Goal: Find specific page/section: Find specific page/section

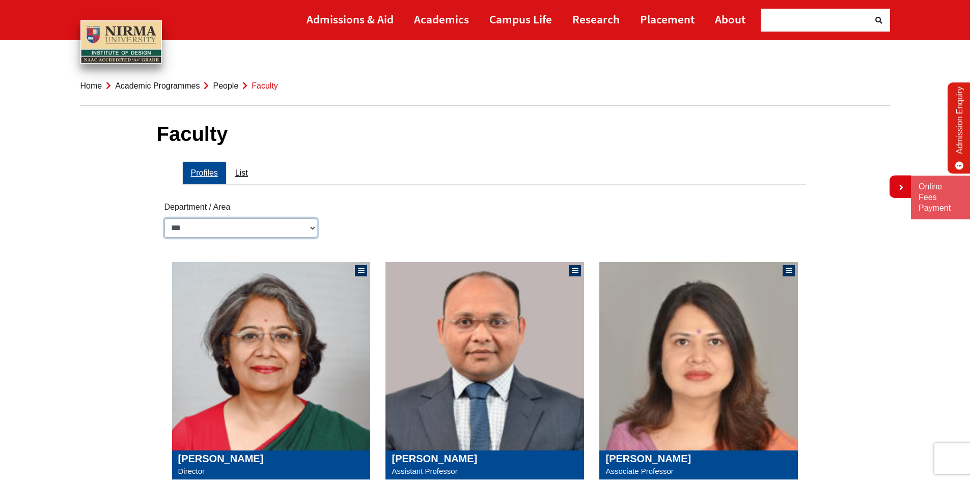
click at [292, 230] on select "**********" at bounding box center [240, 227] width 153 height 19
click at [244, 175] on link "List" at bounding box center [242, 172] width 30 height 23
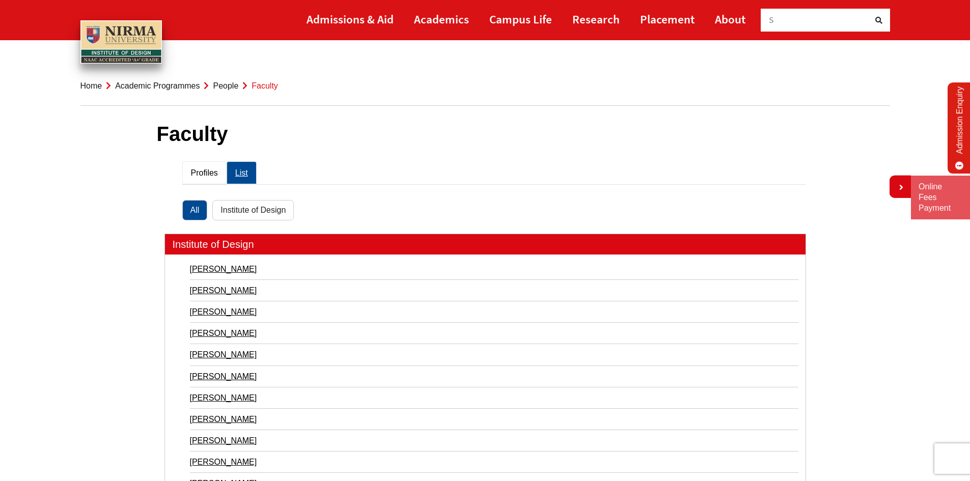
click at [208, 172] on link "Profiles" at bounding box center [204, 172] width 44 height 23
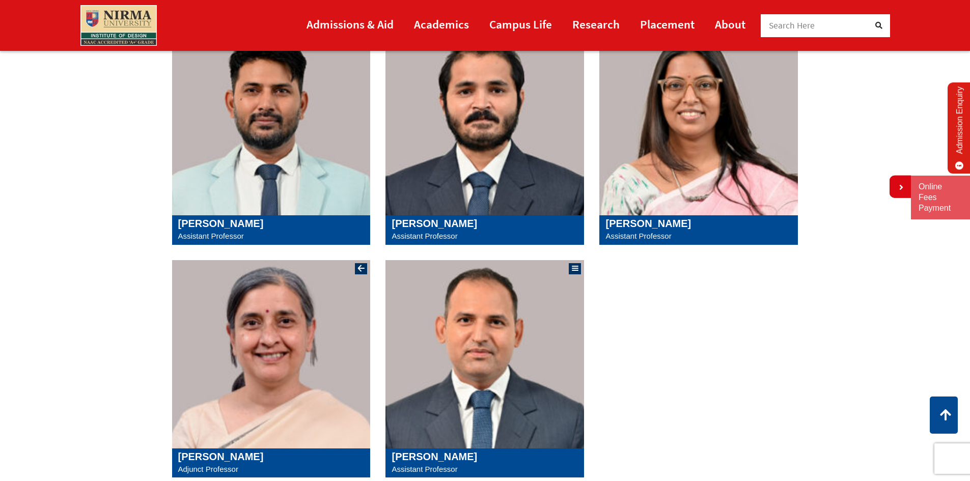
scroll to position [764, 0]
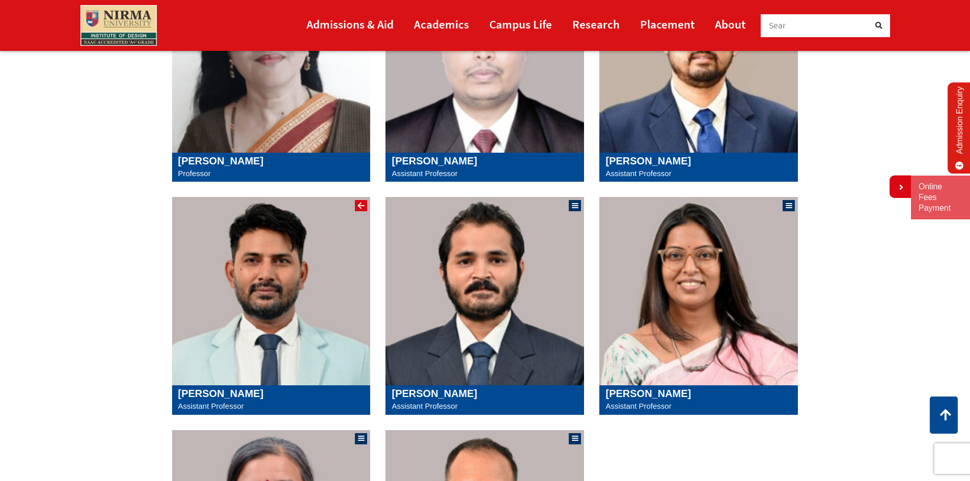
click at [364, 205] on div at bounding box center [361, 205] width 7 height 1
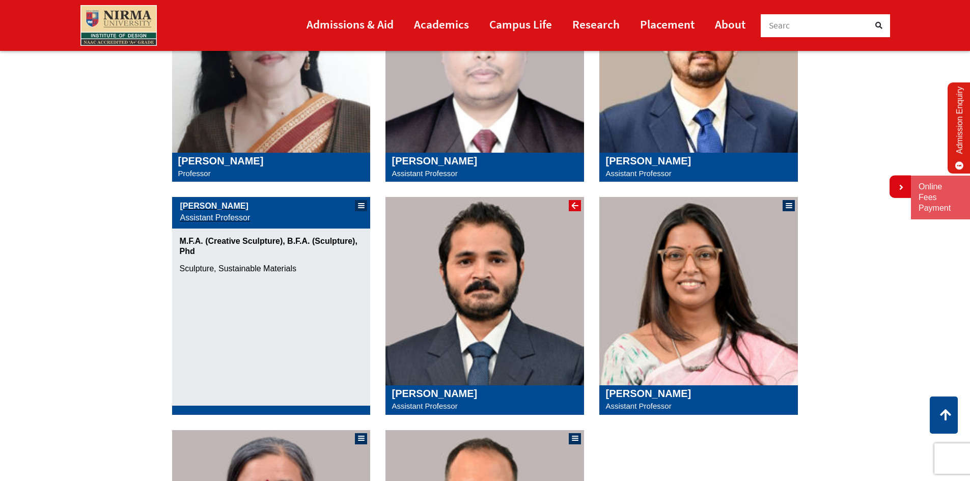
click at [574, 205] on div at bounding box center [575, 205] width 7 height 1
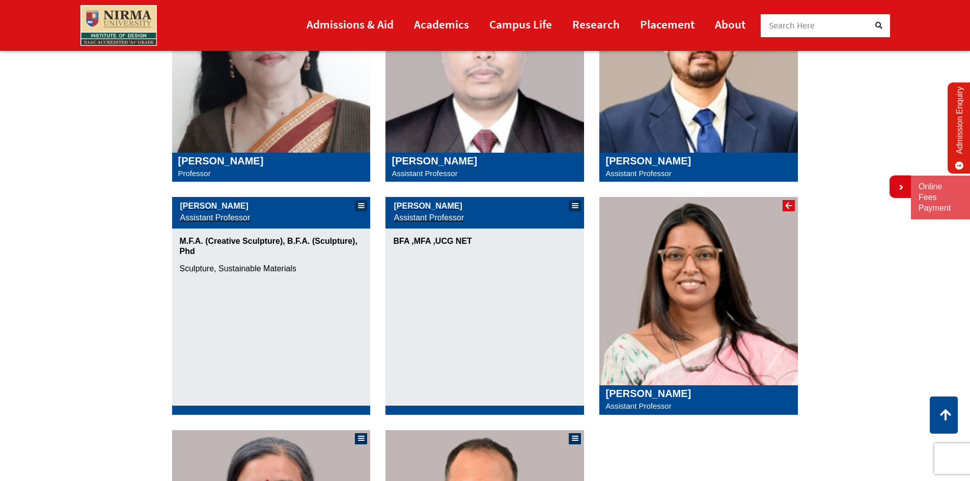
click at [788, 205] on div at bounding box center [789, 205] width 7 height 1
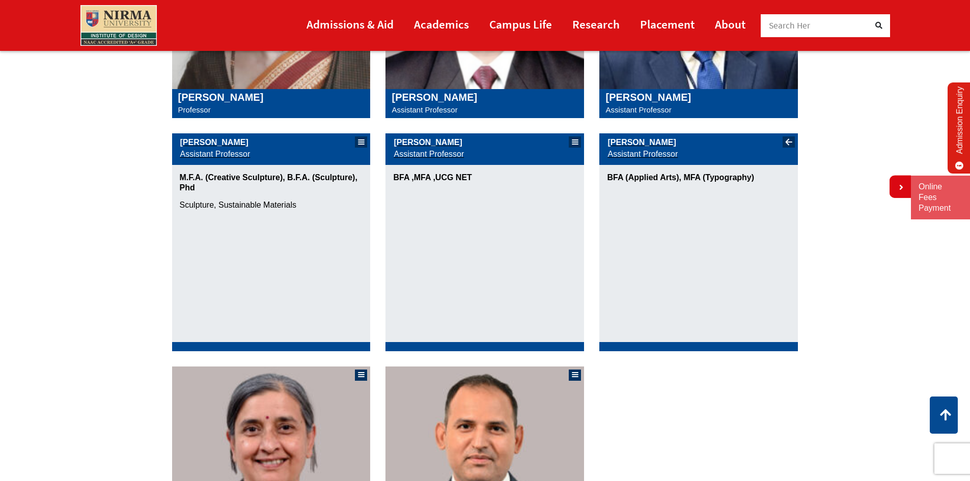
scroll to position [916, 0]
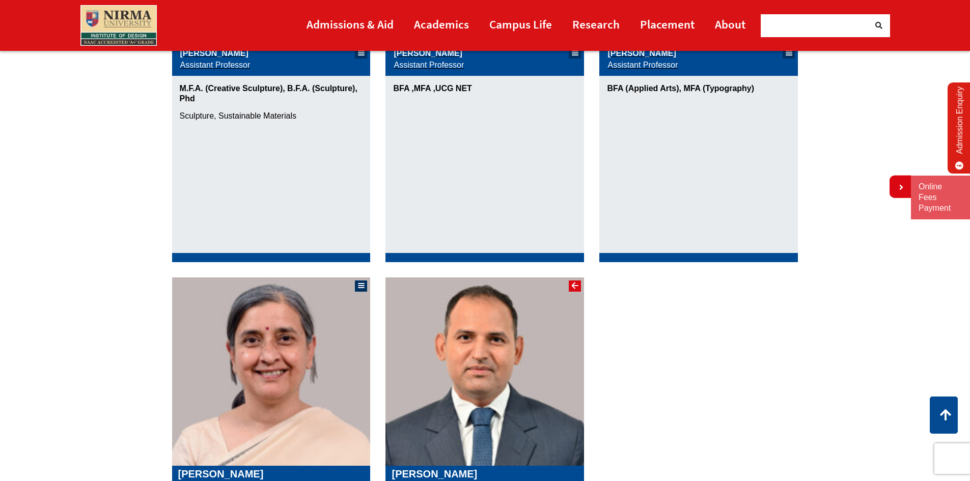
click at [575, 285] on div at bounding box center [575, 285] width 7 height 1
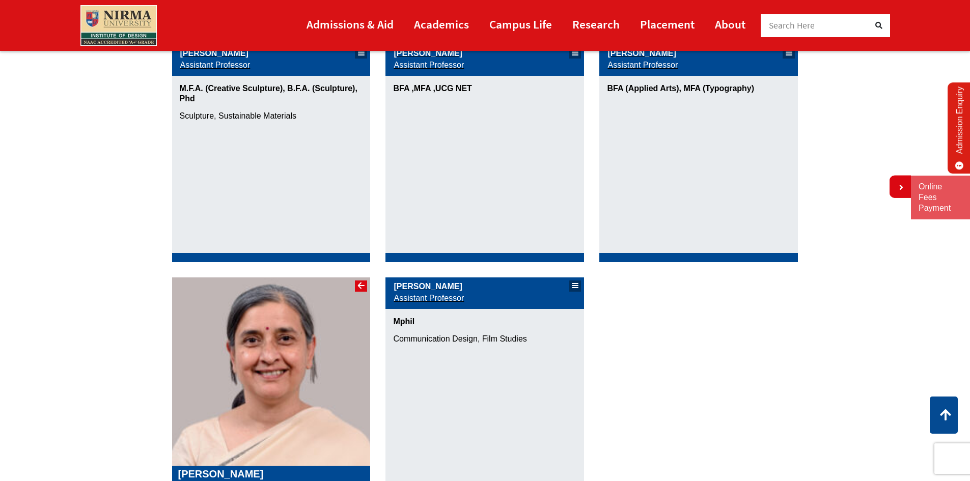
click at [356, 286] on div at bounding box center [361, 286] width 12 height 11
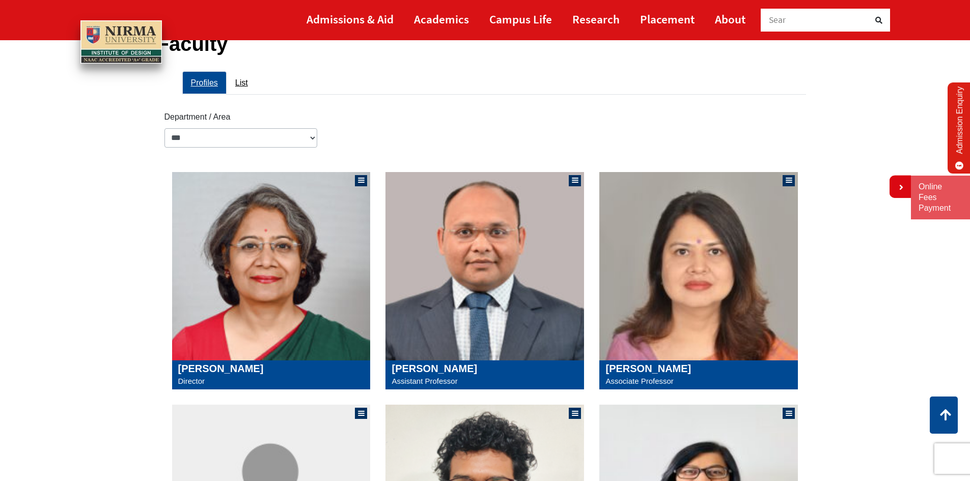
scroll to position [0, 0]
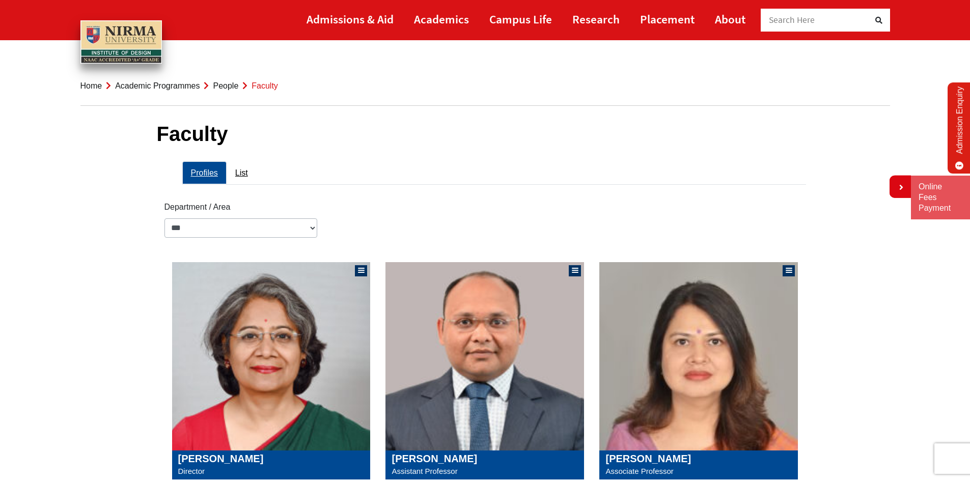
click at [232, 87] on link "People" at bounding box center [225, 85] width 25 height 9
click at [315, 227] on select "**********" at bounding box center [240, 227] width 153 height 19
click at [245, 168] on link "List" at bounding box center [242, 172] width 30 height 23
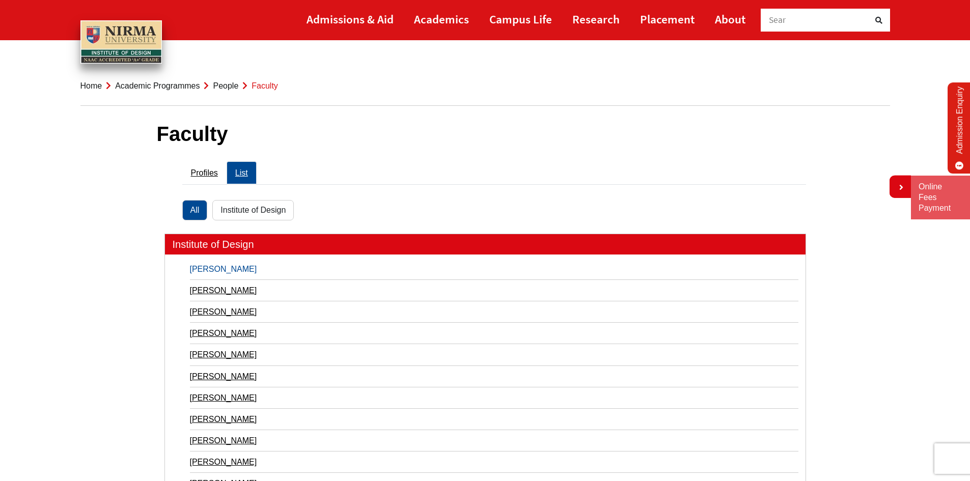
click at [217, 269] on link "[PERSON_NAME]" at bounding box center [494, 269] width 608 height 14
click at [219, 79] on li "People" at bounding box center [219, 86] width 39 height 14
click at [218, 85] on link "People" at bounding box center [225, 85] width 25 height 9
